Goal: Information Seeking & Learning: Check status

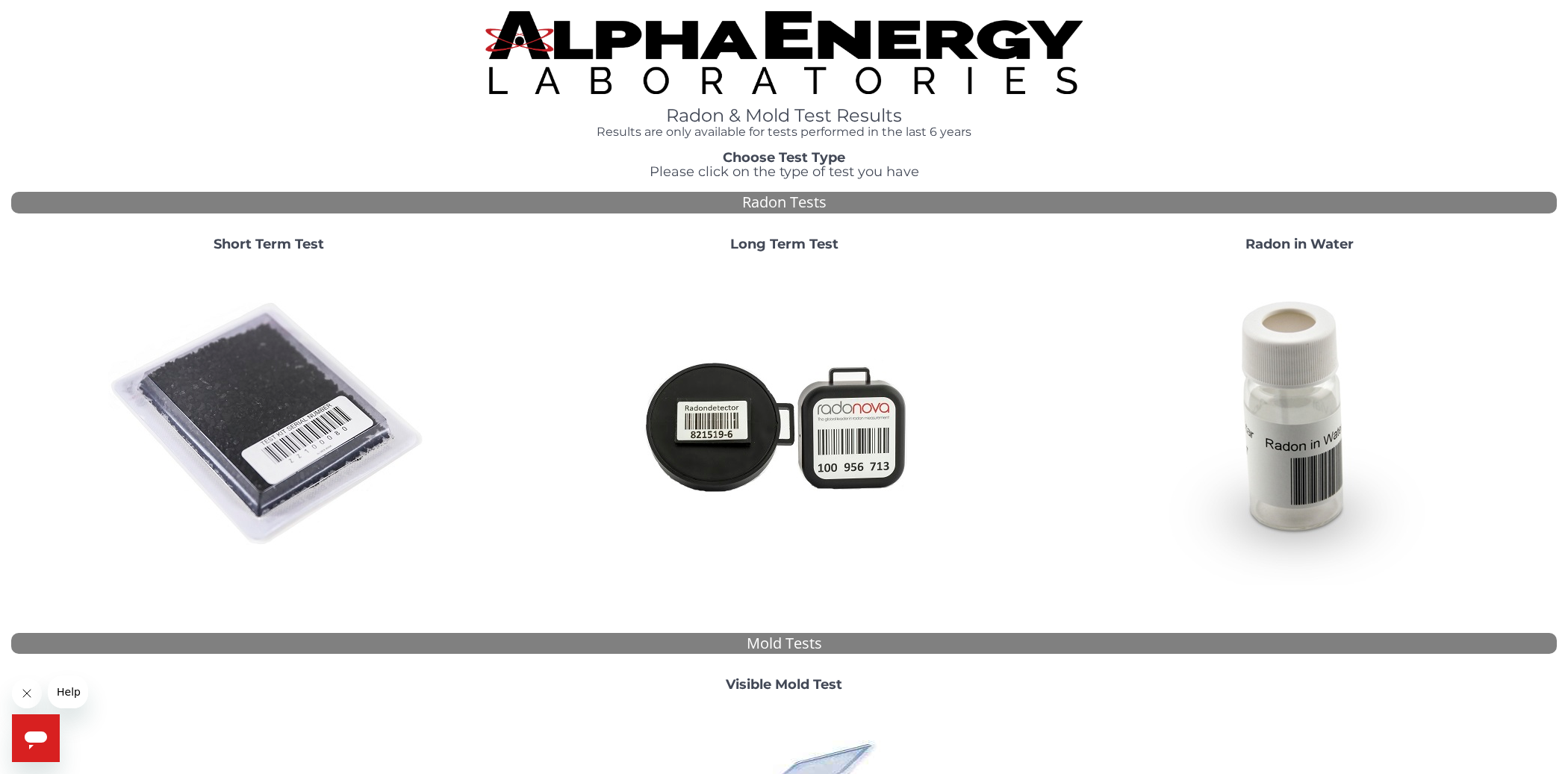
click at [307, 422] on img at bounding box center [269, 425] width 321 height 321
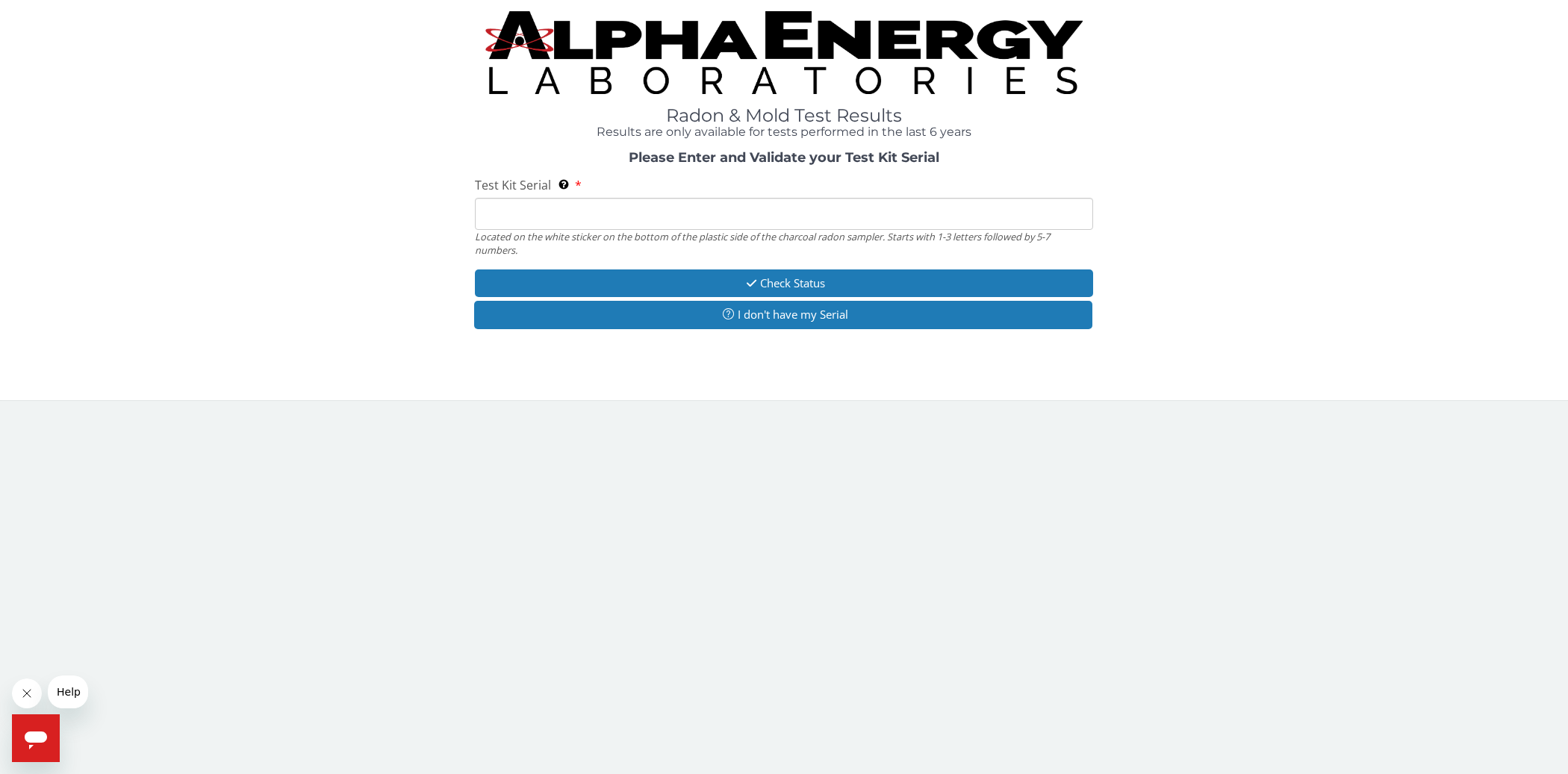
click at [702, 223] on input "Test Kit Serial Located on the white sticker on the bottom of the plastic side …" at bounding box center [784, 213] width 618 height 32
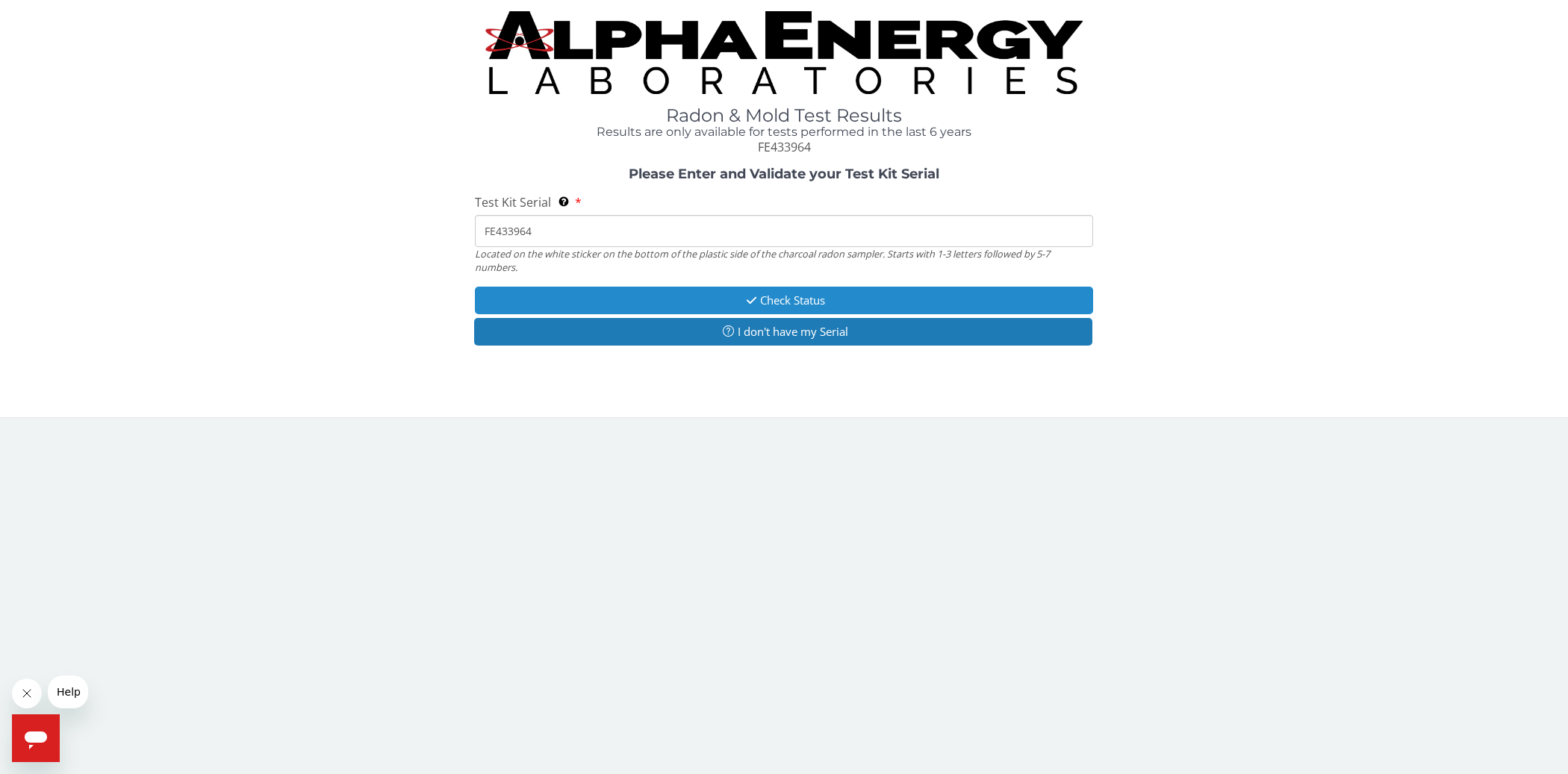
type input "FE433964"
click at [737, 306] on button "Check Status" at bounding box center [784, 300] width 618 height 27
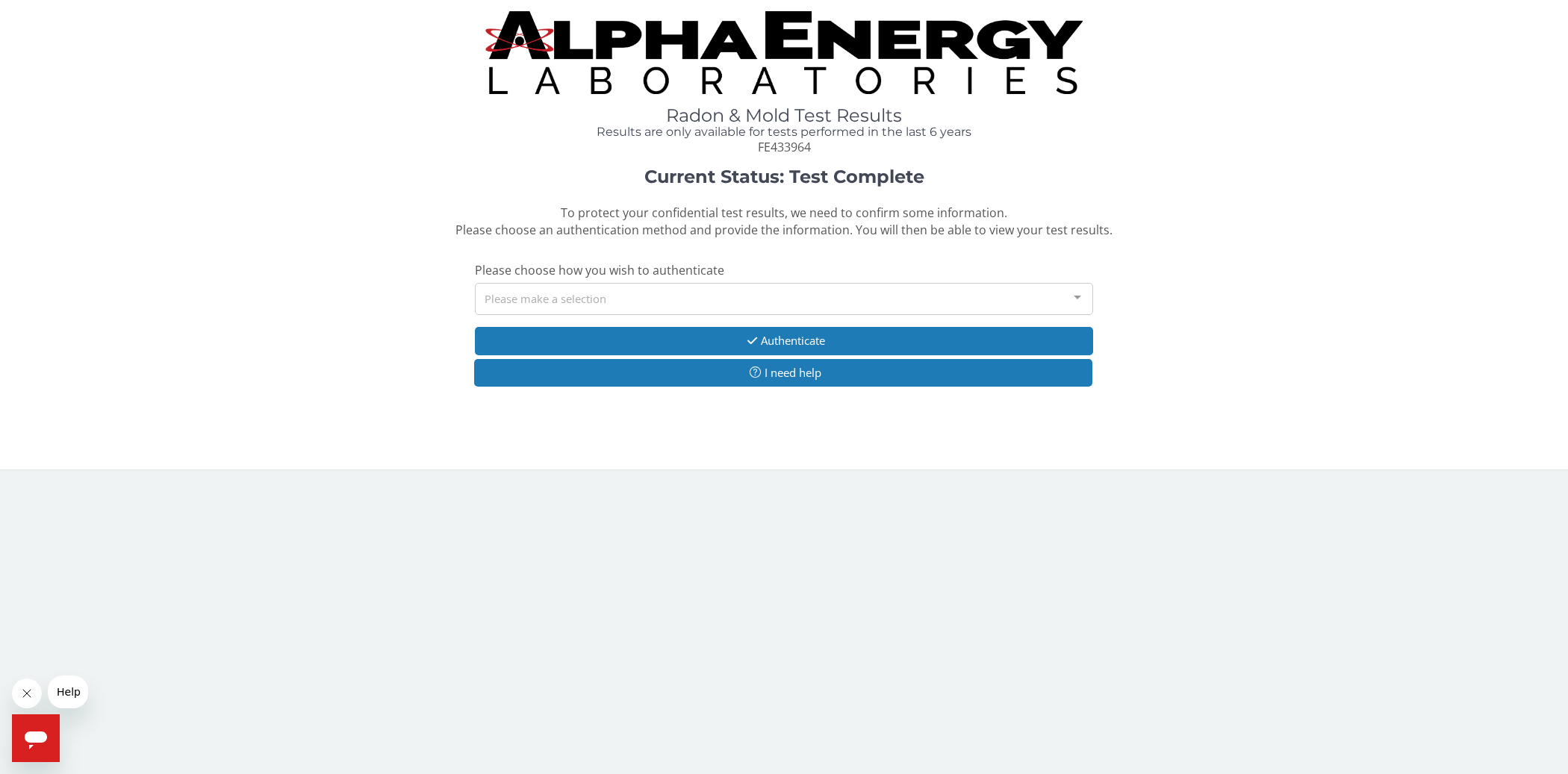
click at [710, 308] on div "Please make a selection" at bounding box center [784, 299] width 618 height 32
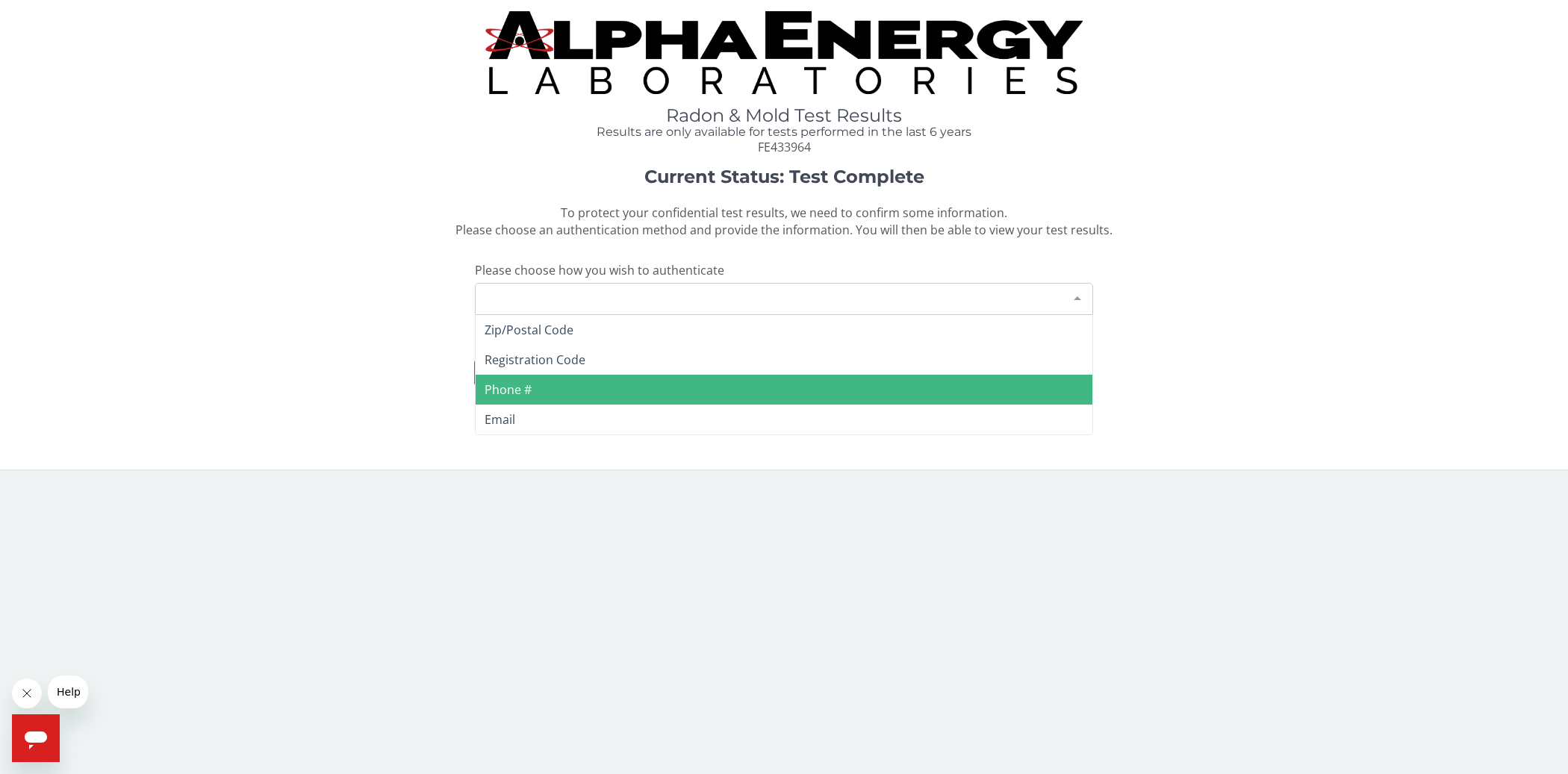
click at [690, 393] on span "Phone #" at bounding box center [784, 390] width 617 height 30
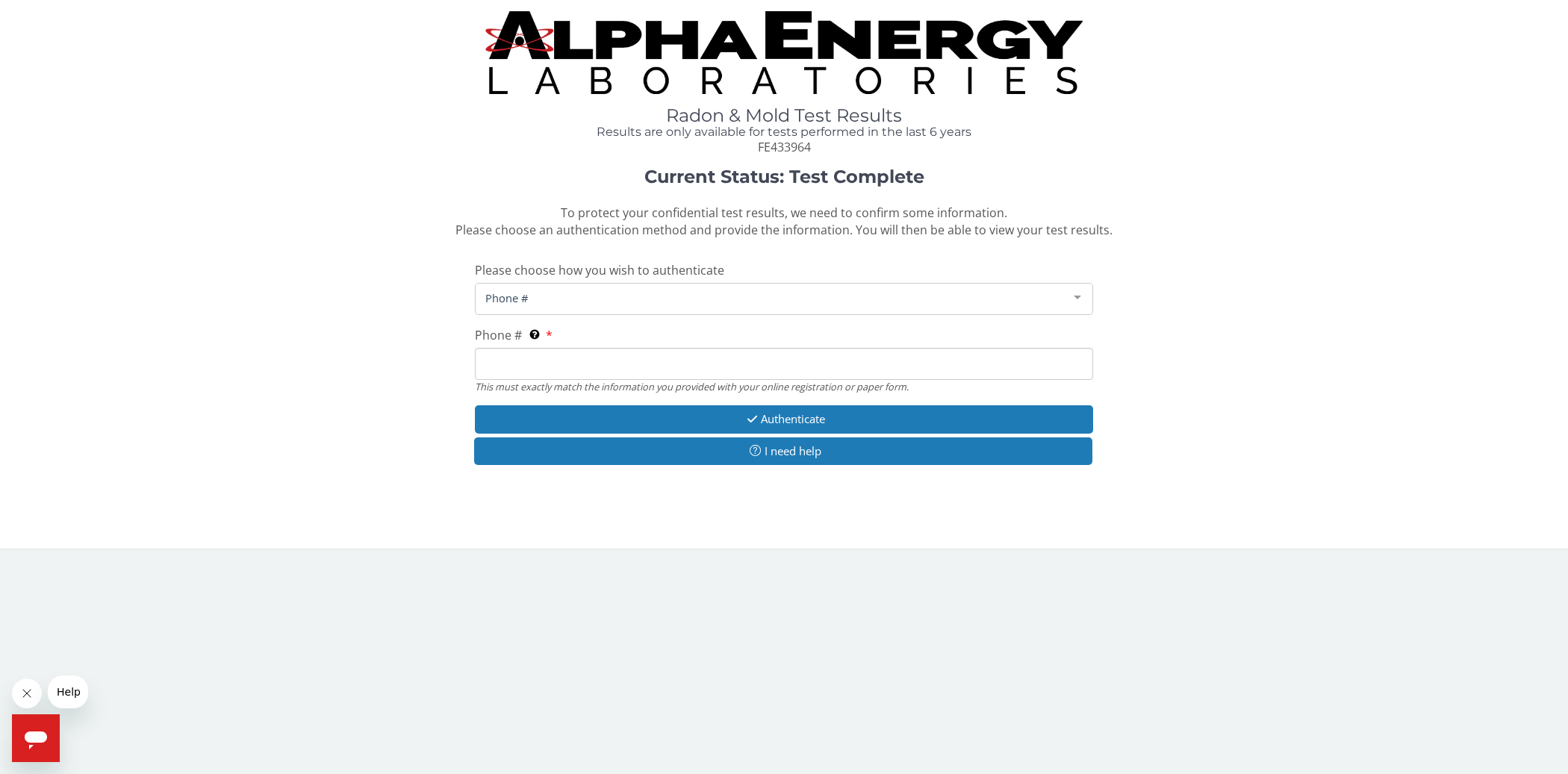
click at [651, 373] on input "Phone # This must exactly match the information you provided with your online r…" at bounding box center [784, 364] width 618 height 32
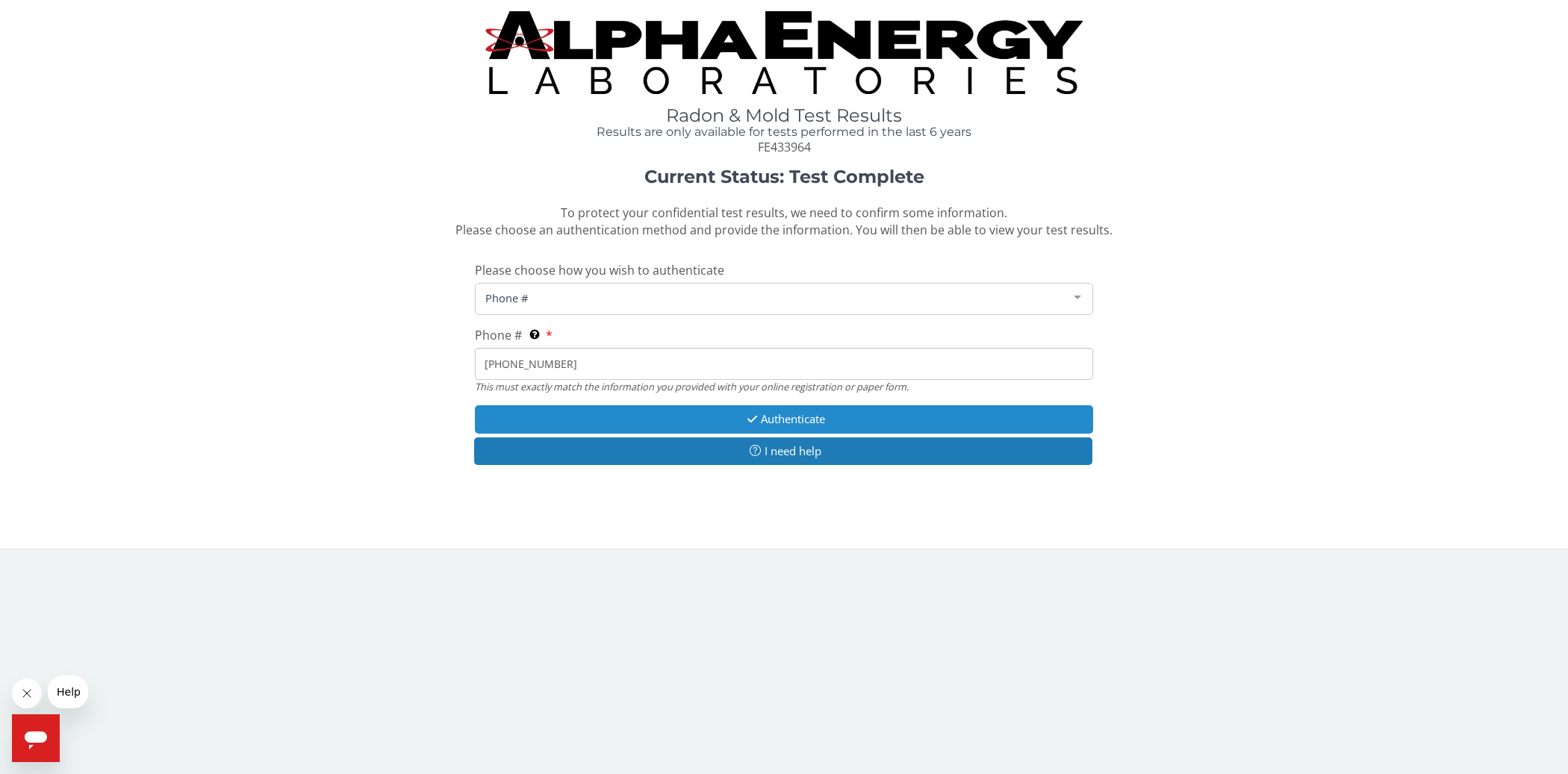
type input "[PHONE_NUMBER]"
click at [773, 418] on button "Authenticate" at bounding box center [784, 419] width 618 height 27
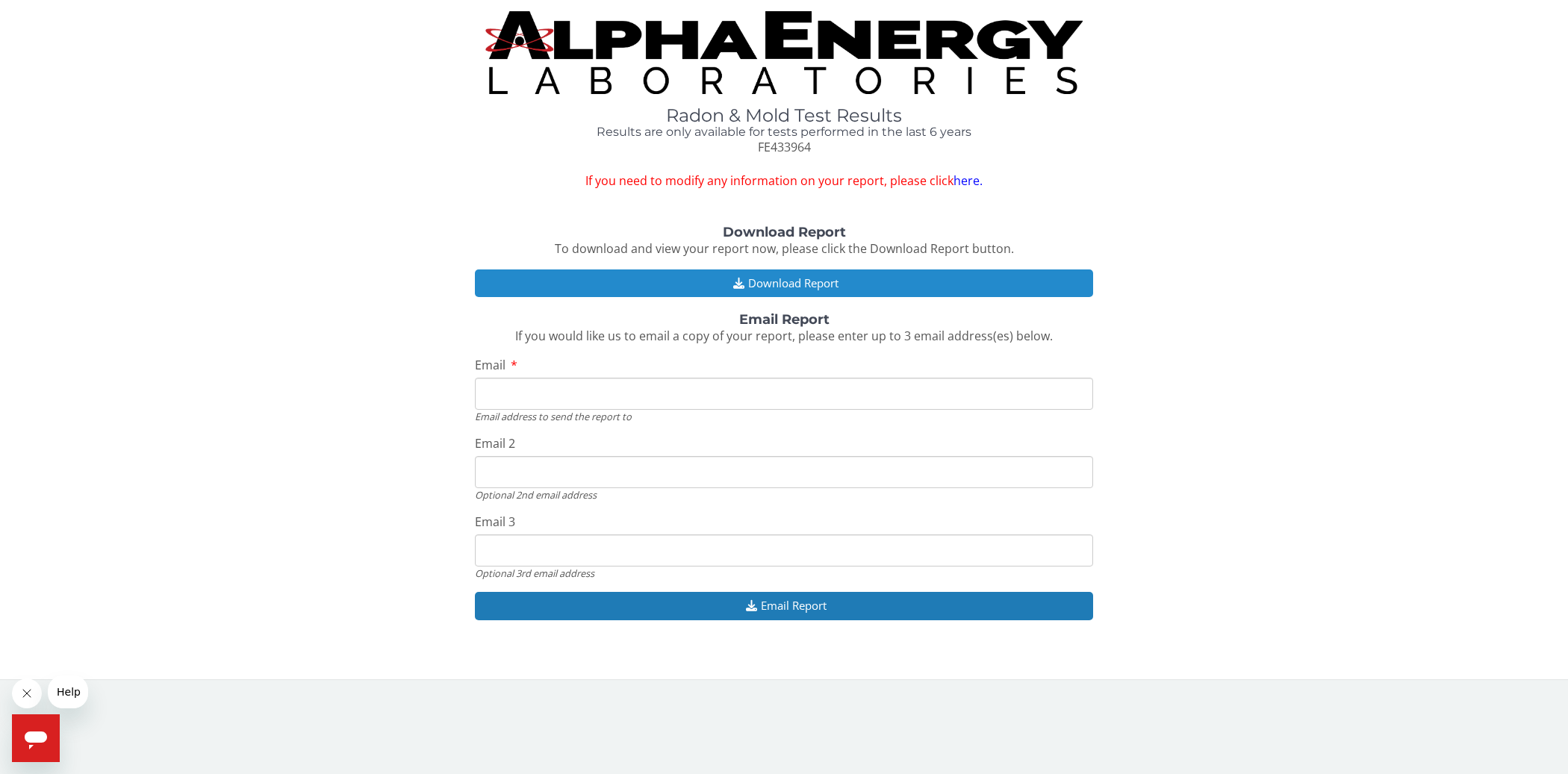
click at [779, 287] on button "Download Report" at bounding box center [784, 283] width 618 height 27
